Goal: Find specific page/section: Find specific page/section

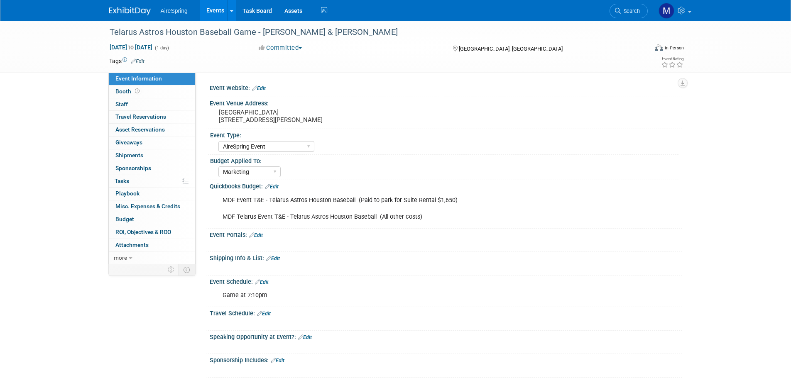
select select "AireSpring Event"
select select "Marketing"
click at [217, 9] on link "Events" at bounding box center [215, 10] width 30 height 21
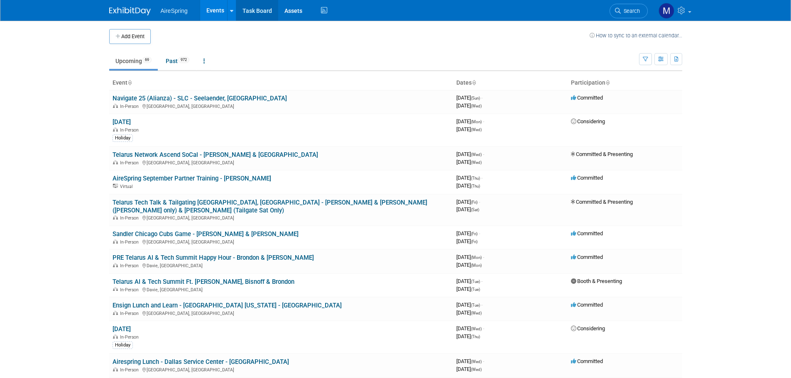
click at [250, 12] on link "Task Board" at bounding box center [257, 10] width 42 height 21
